Goal: Task Accomplishment & Management: Use online tool/utility

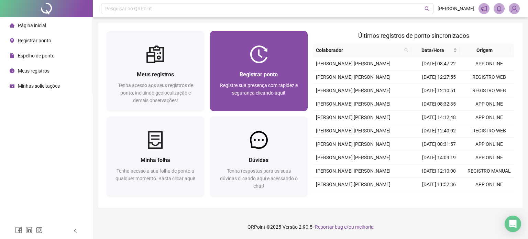
click at [270, 80] on div "Registrar ponto Registre sua presença com rapidez e segurança clicando aqui!" at bounding box center [259, 87] width 82 height 34
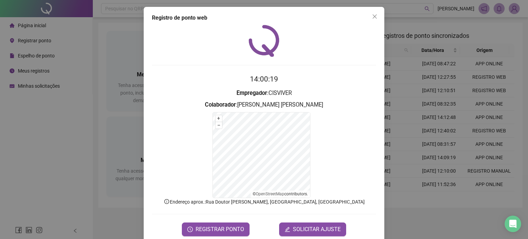
scroll to position [12, 0]
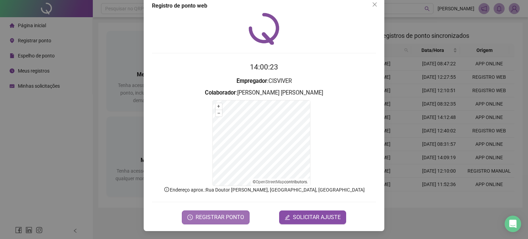
click at [211, 217] on span "REGISTRAR PONTO" at bounding box center [220, 217] width 49 height 8
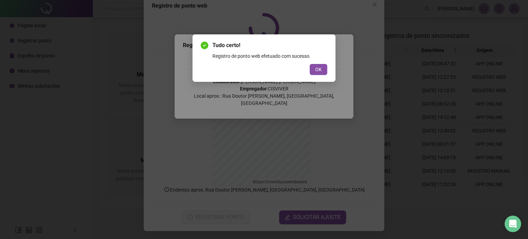
click at [308, 74] on div "OK" at bounding box center [264, 69] width 127 height 11
click at [315, 71] on button "OK" at bounding box center [319, 69] width 18 height 11
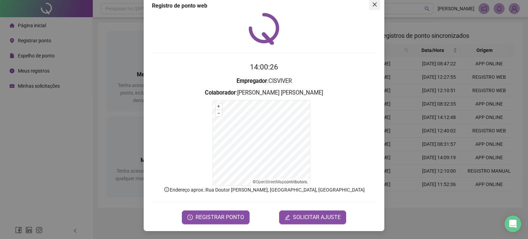
click at [377, 6] on span "Close" at bounding box center [374, 5] width 11 height 6
